Goal: Check status: Check status

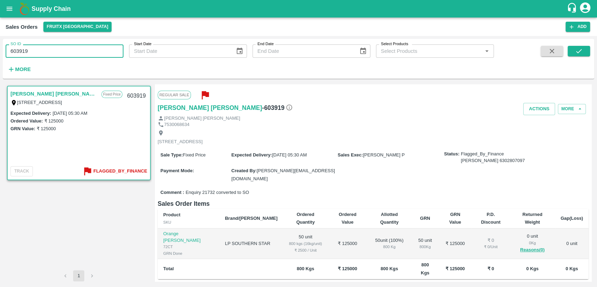
drag, startPoint x: 36, startPoint y: 53, endPoint x: 0, endPoint y: 53, distance: 36.4
click at [0, 53] on div "SO ID 603919 SO ID Start Date Start Date End Date End Date Select Products Sele…" at bounding box center [298, 161] width 597 height 251
paste input "text"
type input "603817"
click at [578, 51] on icon "submit" at bounding box center [579, 51] width 8 height 8
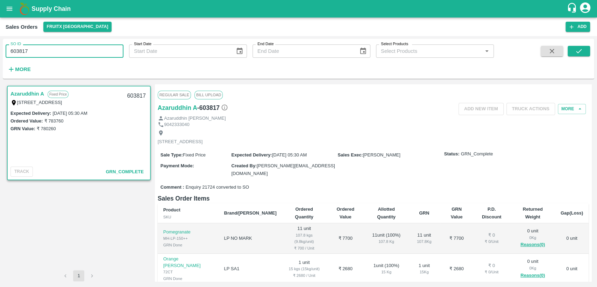
drag, startPoint x: 16, startPoint y: 53, endPoint x: 0, endPoint y: 50, distance: 16.7
click at [0, 50] on div "SO ID 603817 SO ID Start Date Start Date End Date End Date Select Products Sele…" at bounding box center [298, 161] width 597 height 251
paste input "text"
click at [572, 53] on button "submit" at bounding box center [579, 51] width 22 height 10
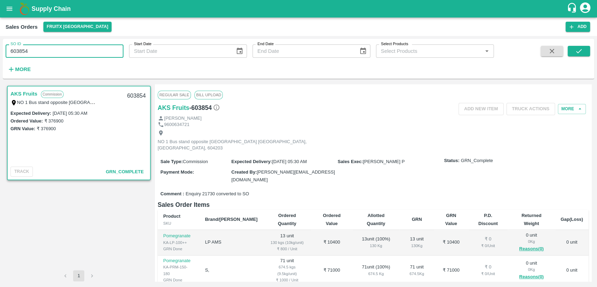
drag, startPoint x: 33, startPoint y: 46, endPoint x: 0, endPoint y: 44, distance: 32.6
click at [0, 44] on div "SO ID 603854 SO ID Start Date Start Date End Date End Date Select Products Sele…" at bounding box center [298, 161] width 597 height 251
paste input "text"
click at [573, 55] on button "submit" at bounding box center [579, 51] width 22 height 10
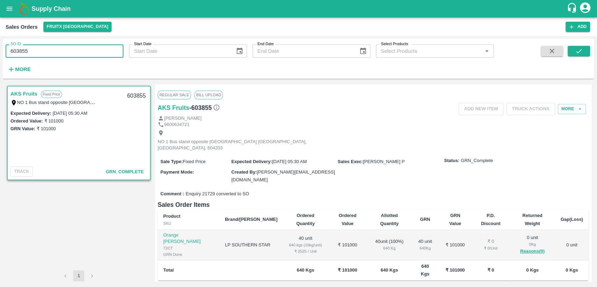
drag, startPoint x: 32, startPoint y: 52, endPoint x: 0, endPoint y: 51, distance: 32.2
click at [0, 51] on div "SO ID 603855 SO ID Start Date Start Date End Date End Date Select Products Sele…" at bounding box center [298, 161] width 597 height 251
paste input "text"
click at [579, 47] on icon "submit" at bounding box center [579, 51] width 8 height 8
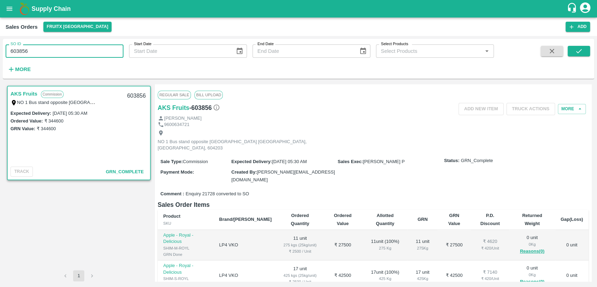
drag, startPoint x: 37, startPoint y: 54, endPoint x: 0, endPoint y: 54, distance: 37.4
click at [0, 54] on div "SO ID 603856 SO ID Start Date Start Date End Date End Date Select Products Sele…" at bounding box center [298, 161] width 597 height 251
paste input "text"
click at [580, 48] on icon "submit" at bounding box center [579, 51] width 8 height 8
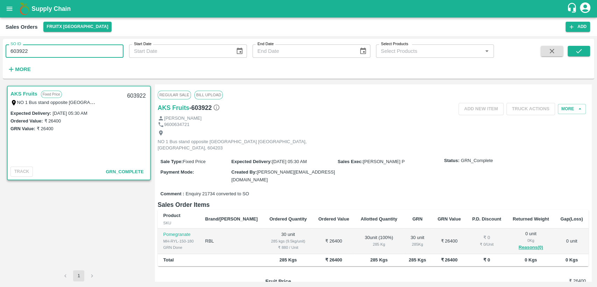
drag, startPoint x: 7, startPoint y: 49, endPoint x: 0, endPoint y: 49, distance: 7.0
click at [0, 49] on div "SO ID 603922 SO ID Start Date Start Date End Date End Date Select Products Sele…" at bounding box center [298, 161] width 597 height 251
paste input "text"
click at [575, 51] on icon "submit" at bounding box center [579, 51] width 8 height 8
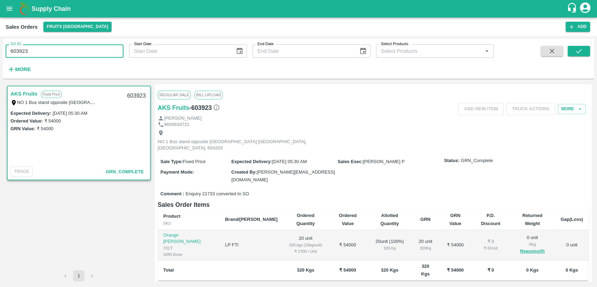
drag, startPoint x: 26, startPoint y: 53, endPoint x: 0, endPoint y: 50, distance: 26.1
click at [0, 50] on div "SO ID 603923 SO ID Start Date Start Date End Date End Date Select Products Sele…" at bounding box center [298, 161] width 597 height 251
paste input "text"
click at [579, 52] on icon "submit" at bounding box center [579, 51] width 8 height 8
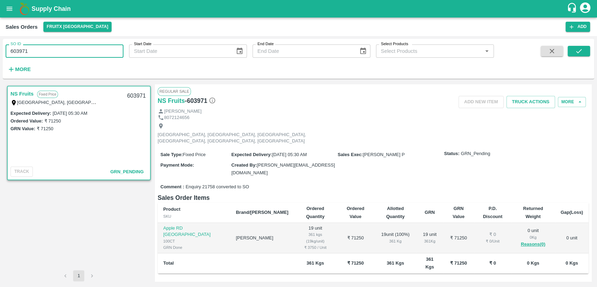
drag, startPoint x: 41, startPoint y: 51, endPoint x: 0, endPoint y: 62, distance: 42.6
click at [0, 62] on div "SO ID 603971 SO ID Start Date Start Date End Date End Date Select Products Sele…" at bounding box center [298, 161] width 597 height 251
paste input "text"
click at [582, 54] on icon "submit" at bounding box center [579, 51] width 8 height 8
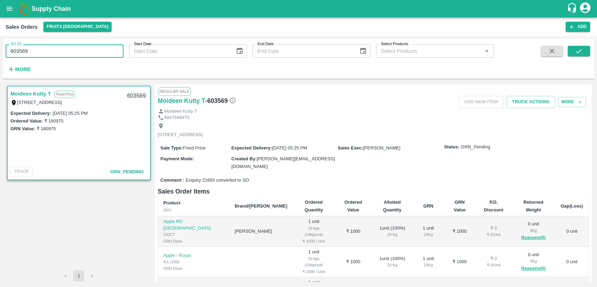
click at [0, 54] on div "SO ID 603569 SO ID Start Date Start Date End Date End Date Select Products Sele…" at bounding box center [298, 161] width 597 height 251
paste input "text"
type input "603919"
click at [583, 46] on button "submit" at bounding box center [579, 51] width 22 height 10
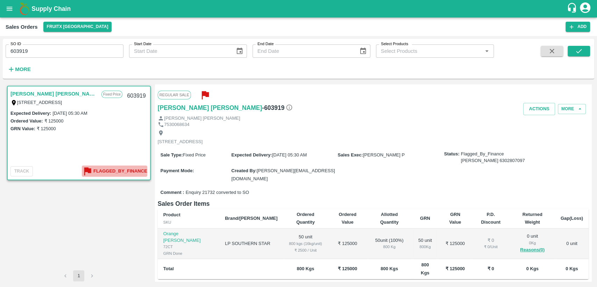
click at [132, 169] on b "Flagged_By_Finance" at bounding box center [120, 171] width 54 height 8
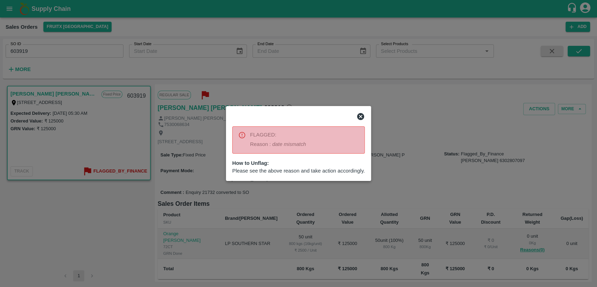
click at [361, 116] on icon at bounding box center [360, 116] width 8 height 8
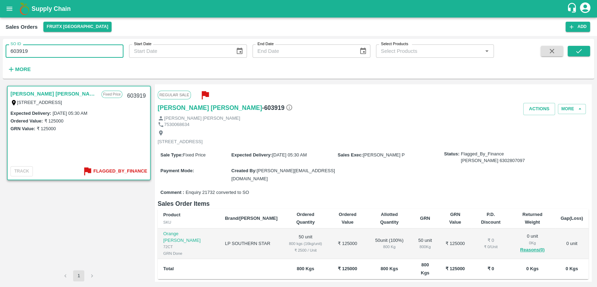
drag, startPoint x: 33, startPoint y: 52, endPoint x: 0, endPoint y: 64, distance: 35.1
click at [0, 64] on div "SO ID 603919 SO ID Start Date Start Date End Date End Date Select Products Sele…" at bounding box center [298, 161] width 597 height 251
paste input "text"
type input "603956"
click at [575, 51] on icon "submit" at bounding box center [579, 51] width 8 height 8
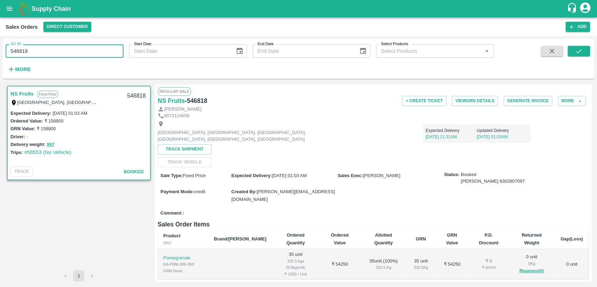
click at [0, 52] on div "SO ID 546818 SO ID Start Date Start Date End Date End Date Select Products Sele…" at bounding box center [298, 161] width 597 height 251
type input "603919"
click at [578, 48] on icon "submit" at bounding box center [579, 51] width 8 height 8
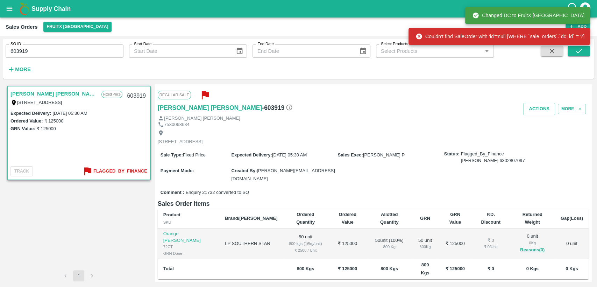
click at [202, 96] on icon "button" at bounding box center [205, 95] width 7 height 8
